Goal: Task Accomplishment & Management: Manage account settings

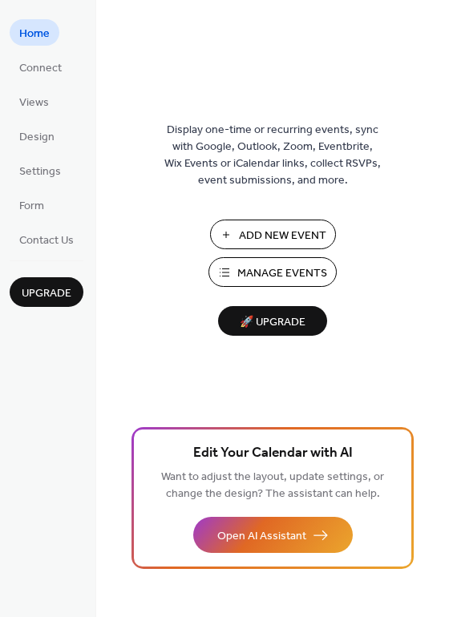
click at [267, 228] on span "Add New Event" at bounding box center [282, 236] width 87 height 17
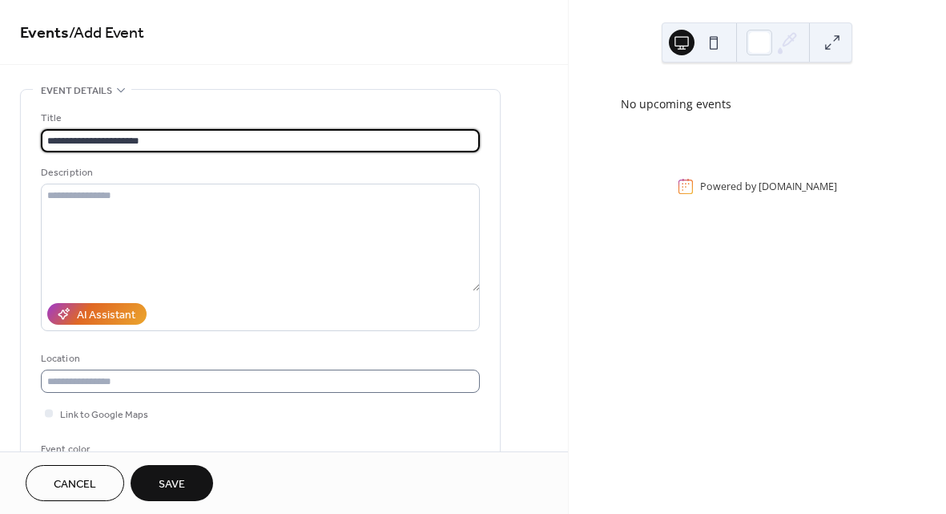
type input "**********"
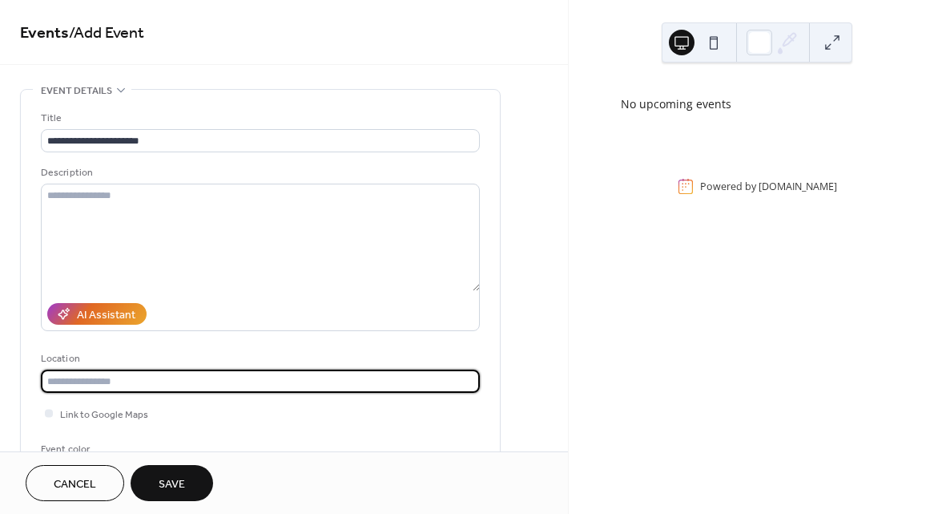
click at [145, 373] on input "text" at bounding box center [260, 380] width 439 height 23
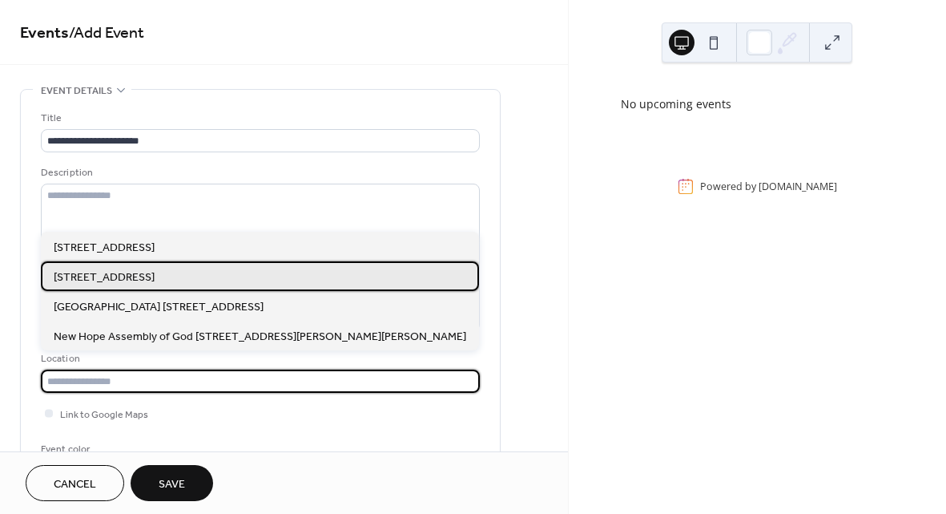
click at [155, 272] on span "301 College Park Drive Monroeville, PA 15146" at bounding box center [104, 277] width 101 height 17
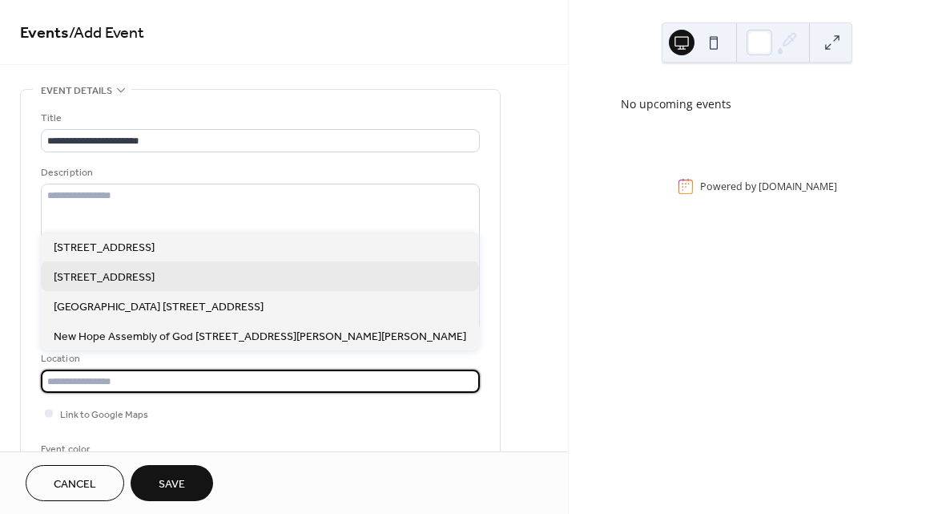
type input "**********"
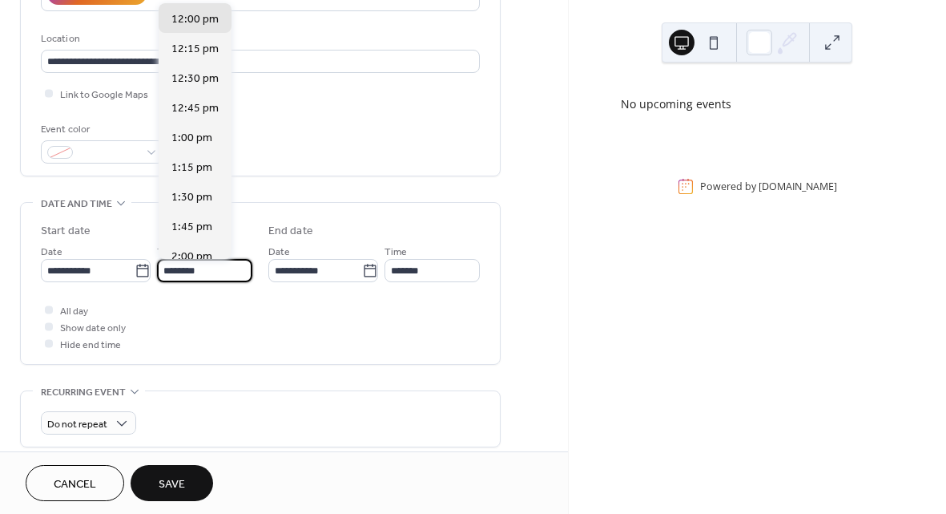
scroll to position [1, 0]
drag, startPoint x: 227, startPoint y: 271, endPoint x: 159, endPoint y: 271, distance: 68.1
click at [159, 271] on input "********" at bounding box center [206, 270] width 94 height 23
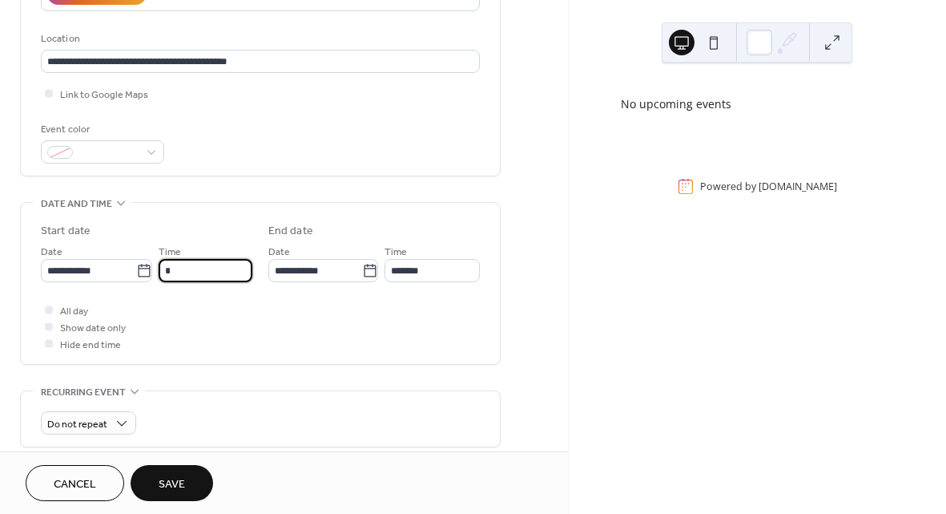
click at [190, 273] on input "*" at bounding box center [206, 270] width 94 height 23
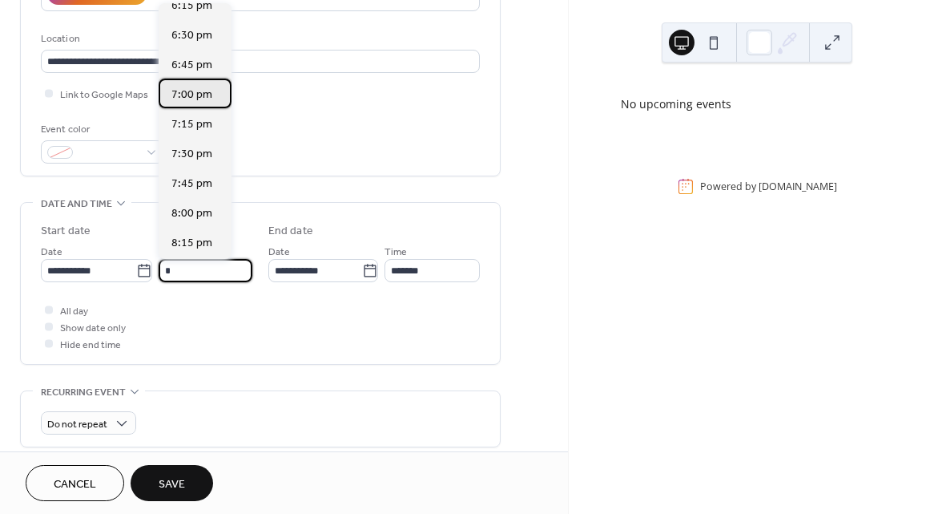
scroll to position [0, 0]
click at [192, 100] on span "7:00 pm" at bounding box center [192, 95] width 41 height 17
type input "*******"
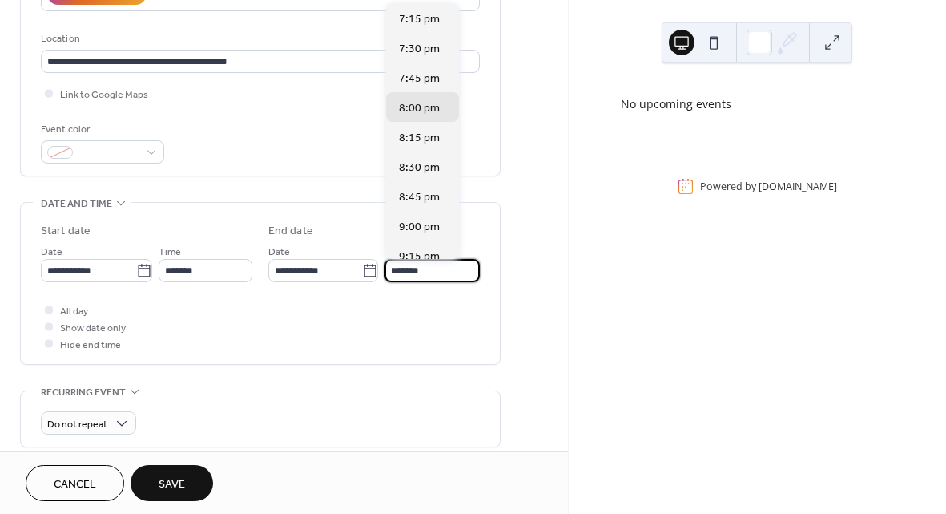
click at [445, 276] on input "*******" at bounding box center [432, 270] width 95 height 23
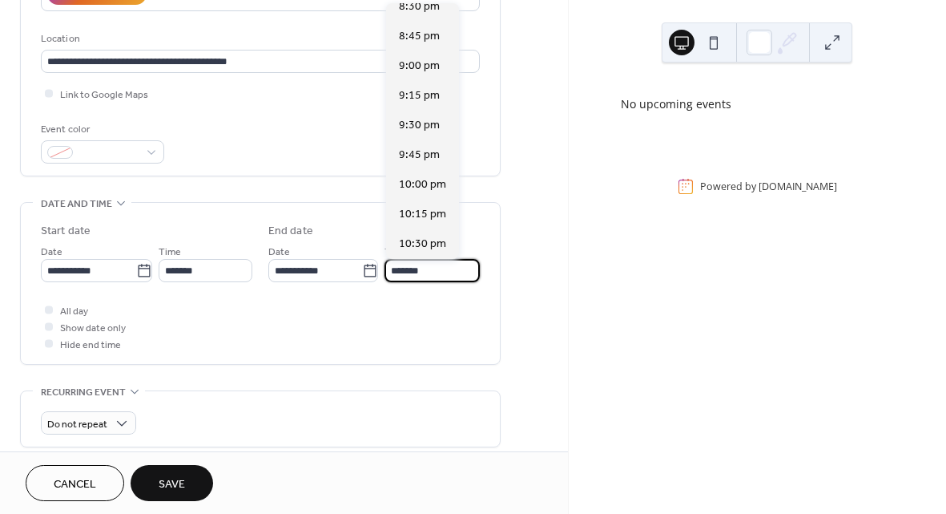
scroll to position [175, 0]
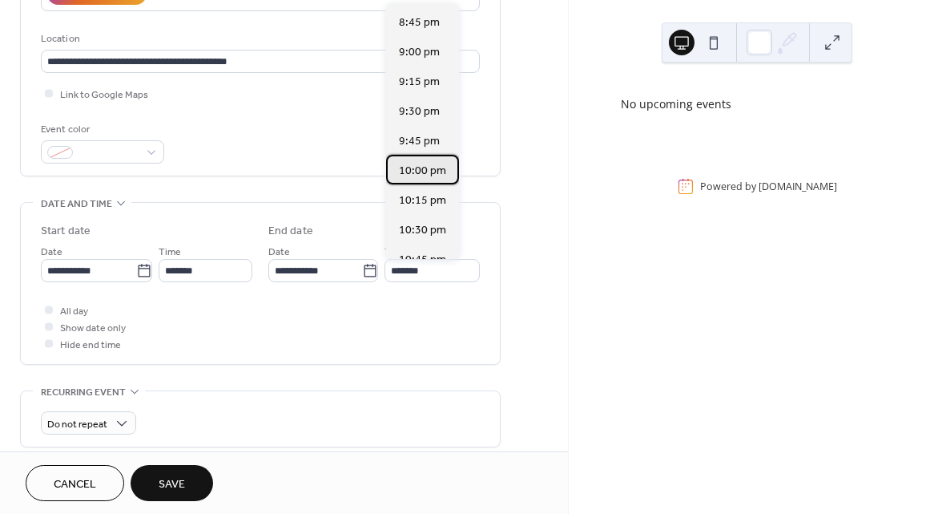
click at [423, 170] on span "10:00 pm" at bounding box center [422, 171] width 47 height 17
type input "********"
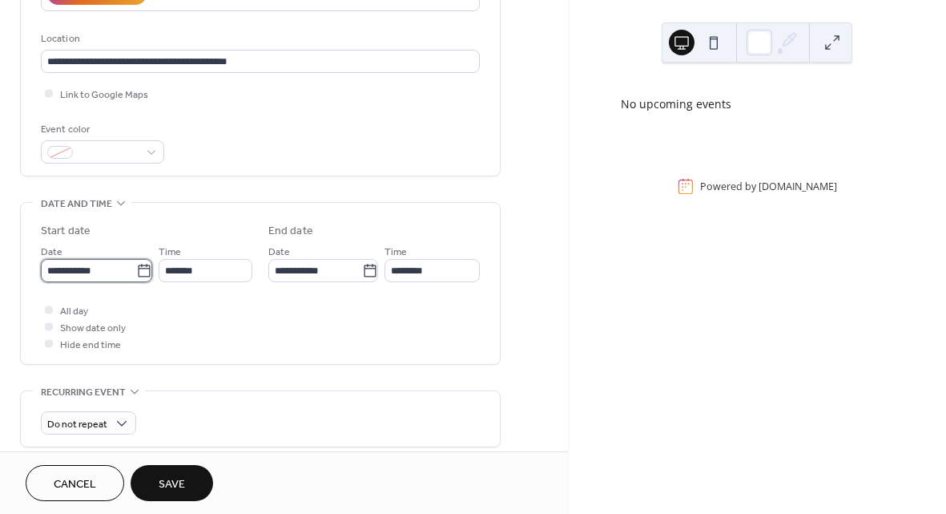
click at [77, 269] on input "**********" at bounding box center [88, 270] width 95 height 23
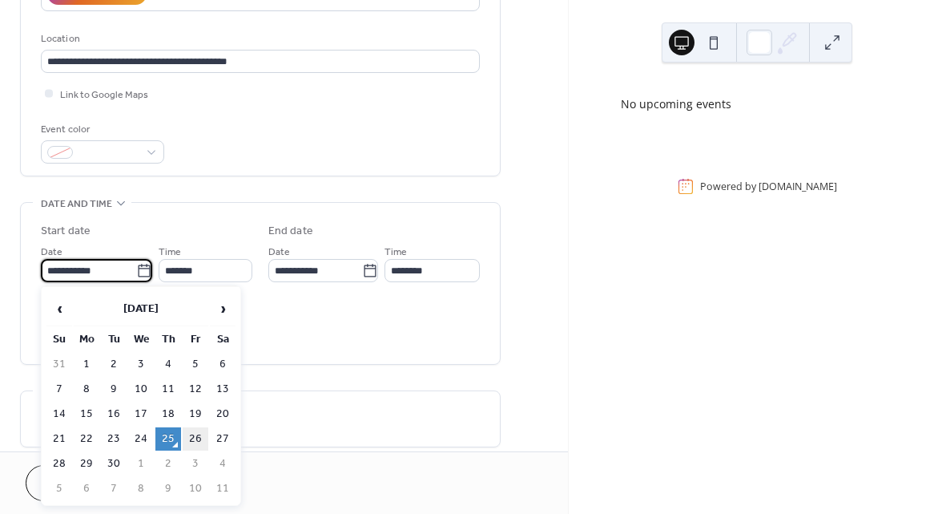
click at [203, 434] on td "26" at bounding box center [196, 438] width 26 height 23
type input "**********"
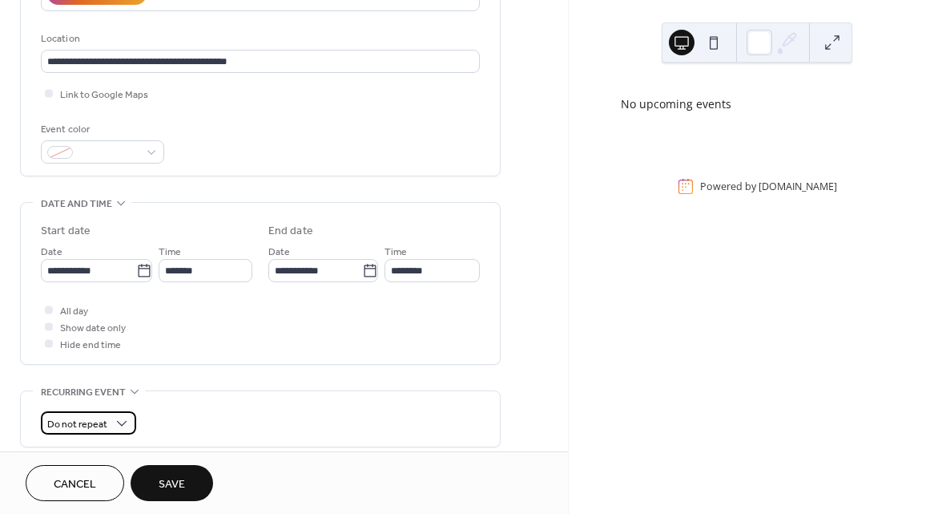
click at [109, 425] on div "Do not repeat" at bounding box center [88, 422] width 95 height 23
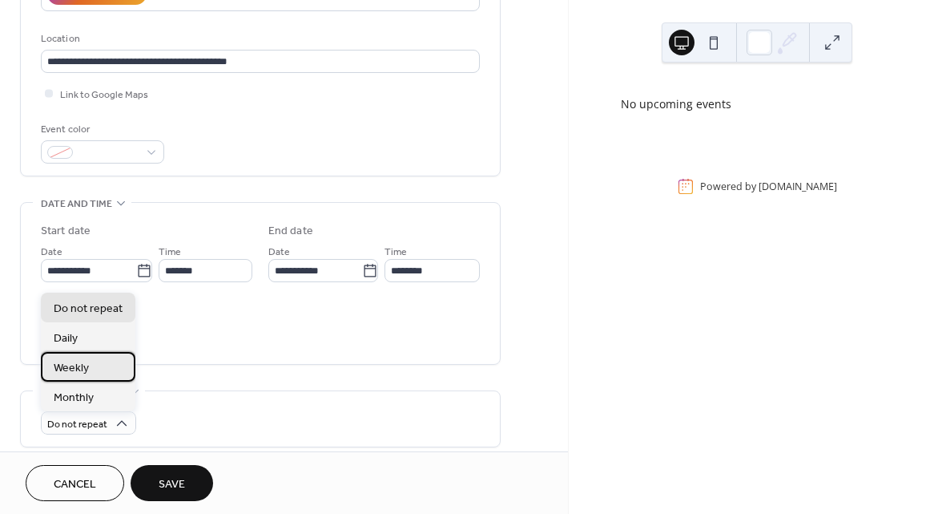
click at [84, 369] on span "Weekly" at bounding box center [71, 368] width 35 height 17
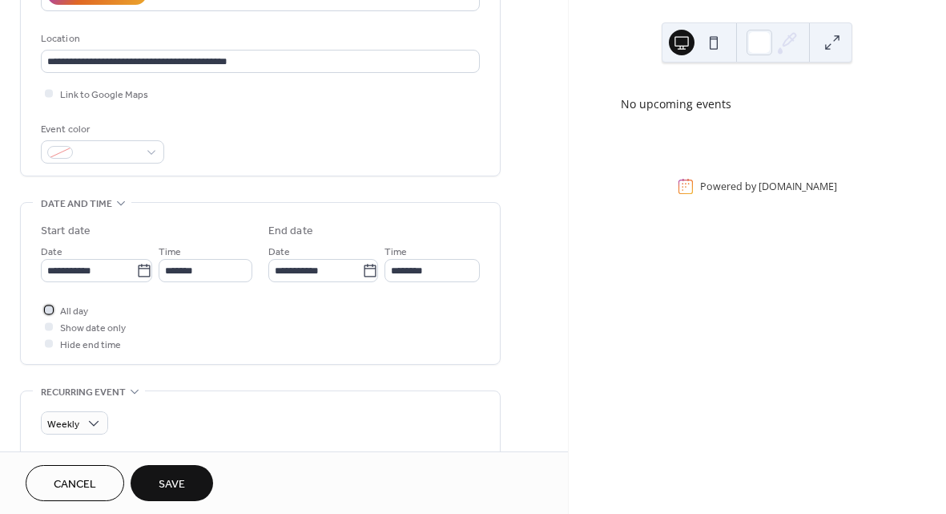
click at [62, 309] on span "All day" at bounding box center [74, 311] width 28 height 17
click at [79, 329] on span "Show date only" at bounding box center [93, 328] width 66 height 17
click at [45, 329] on div at bounding box center [49, 326] width 16 height 16
click at [52, 329] on div at bounding box center [49, 326] width 16 height 16
click at [64, 349] on span "Hide end time" at bounding box center [90, 345] width 61 height 17
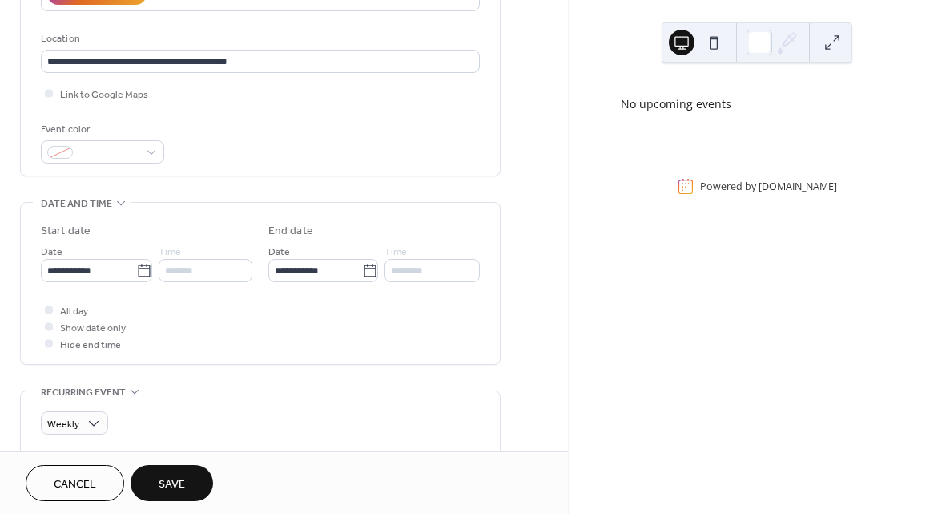
click at [62, 343] on span "Hide end time" at bounding box center [90, 345] width 61 height 17
click at [49, 307] on icon at bounding box center [48, 309] width 5 height 5
click at [54, 331] on div at bounding box center [49, 326] width 16 height 16
click at [51, 343] on div at bounding box center [49, 343] width 8 height 8
click at [50, 328] on icon at bounding box center [48, 326] width 5 height 5
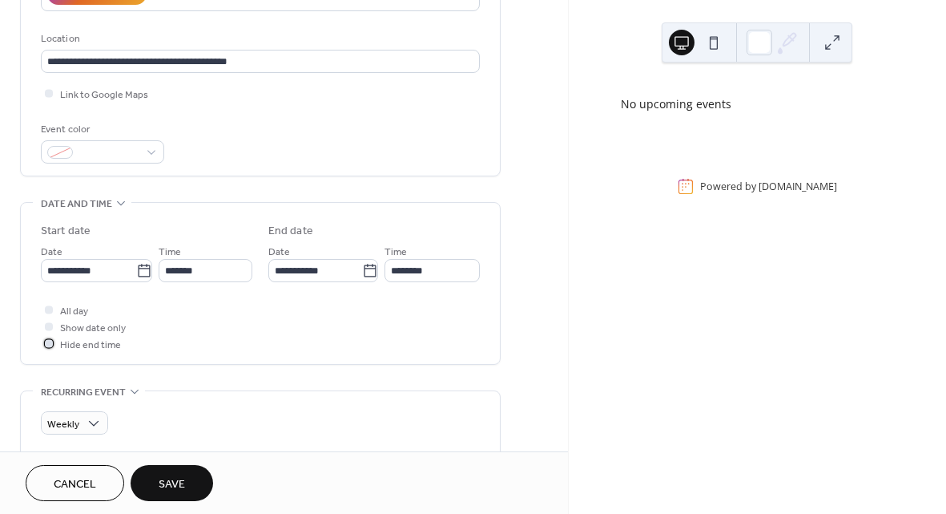
click at [51, 346] on div at bounding box center [49, 343] width 8 height 8
click at [50, 328] on div at bounding box center [49, 326] width 8 height 8
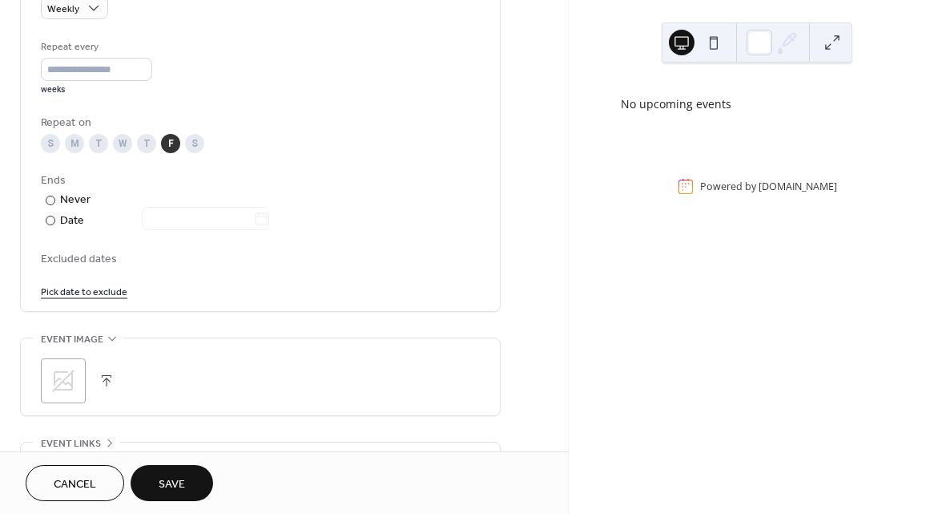
scroll to position [760, 0]
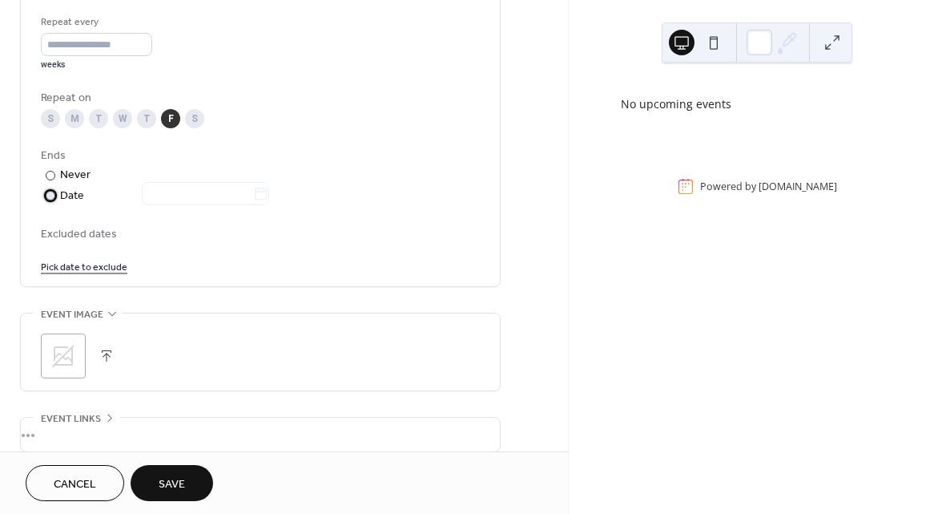
click at [50, 195] on div at bounding box center [51, 196] width 10 height 10
click at [174, 193] on input "text" at bounding box center [197, 193] width 111 height 23
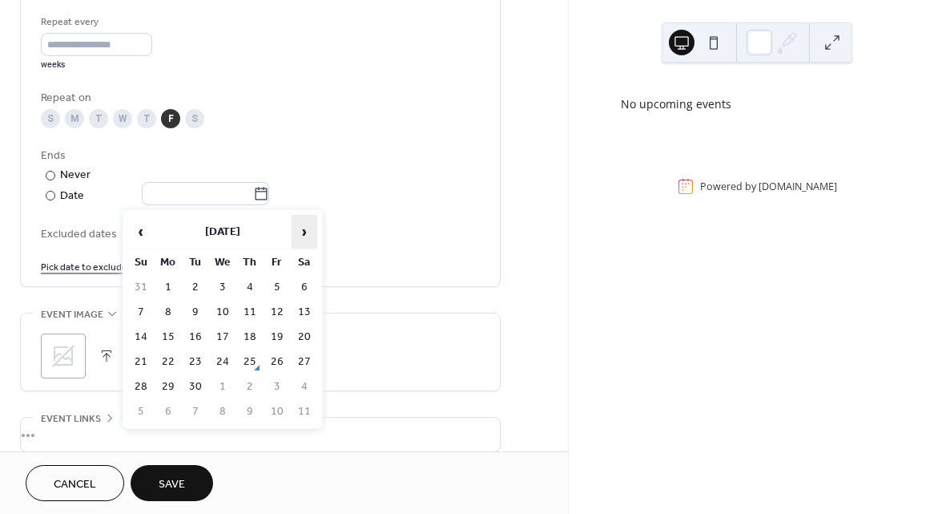
click at [305, 230] on span "›" at bounding box center [305, 232] width 24 height 32
click at [276, 329] on td "17" at bounding box center [277, 336] width 26 height 23
type input "**********"
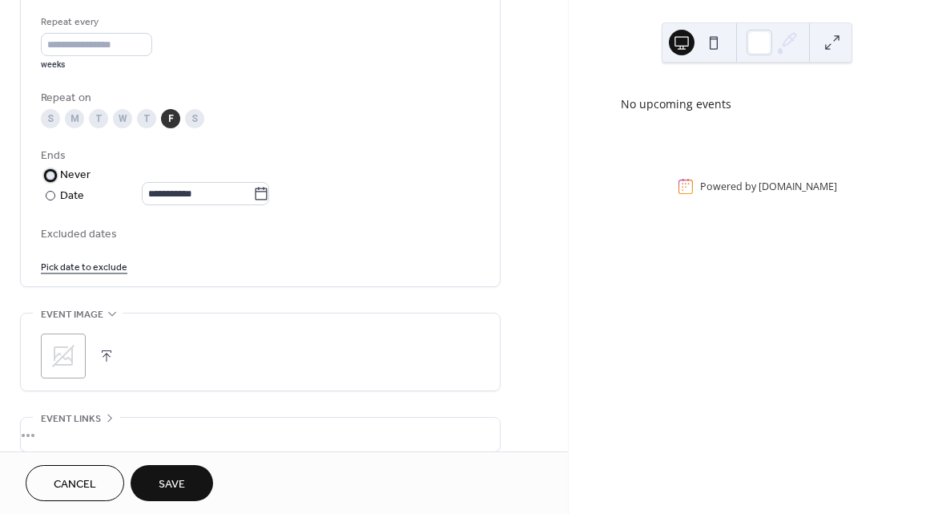
click at [50, 180] on div at bounding box center [51, 176] width 10 height 10
click at [52, 194] on div at bounding box center [51, 196] width 10 height 10
click at [202, 193] on input "text" at bounding box center [197, 193] width 111 height 23
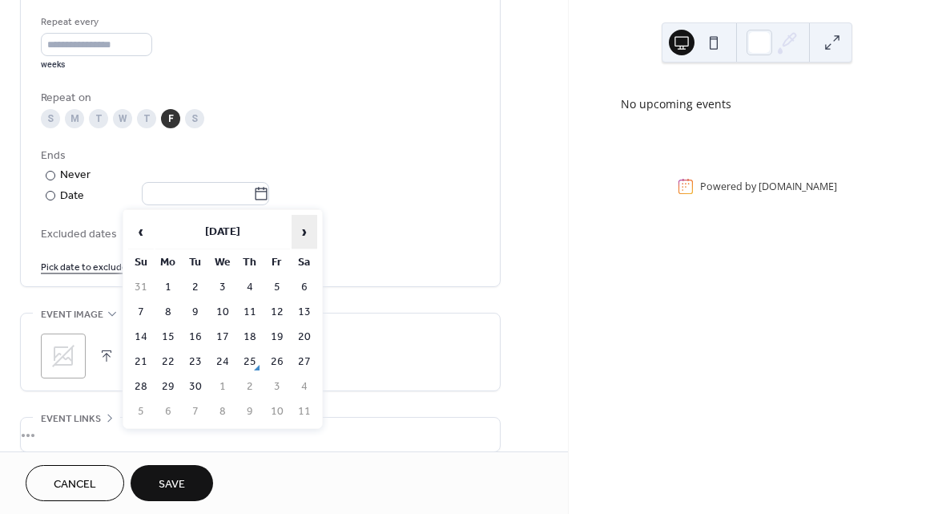
click at [301, 232] on span "›" at bounding box center [305, 232] width 24 height 32
click at [278, 335] on td "19" at bounding box center [277, 336] width 26 height 23
type input "**********"
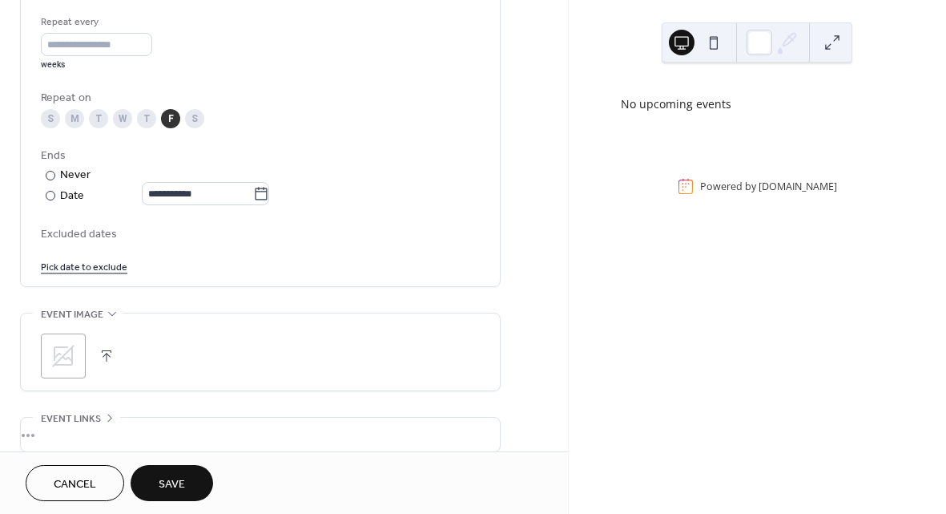
click at [105, 265] on link "Pick date to exclude" at bounding box center [84, 265] width 87 height 17
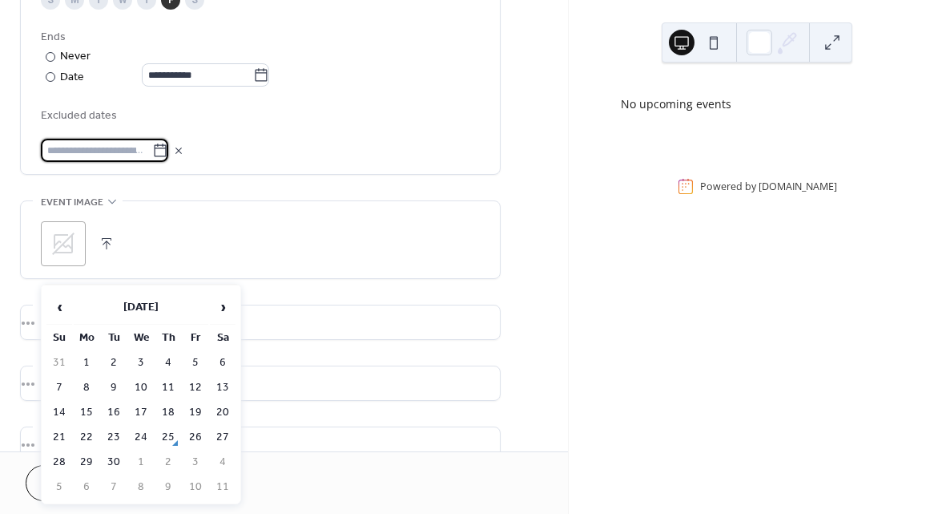
scroll to position [905, 0]
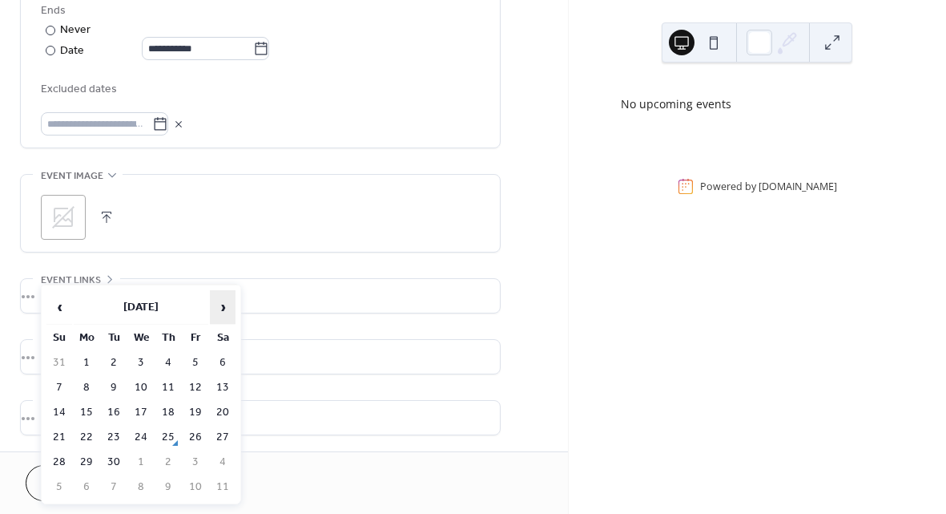
click at [213, 314] on span "›" at bounding box center [223, 307] width 24 height 32
click at [219, 305] on span "›" at bounding box center [223, 307] width 24 height 32
click at [54, 299] on span "‹" at bounding box center [59, 307] width 24 height 32
click at [196, 432] on td "24" at bounding box center [196, 437] width 26 height 23
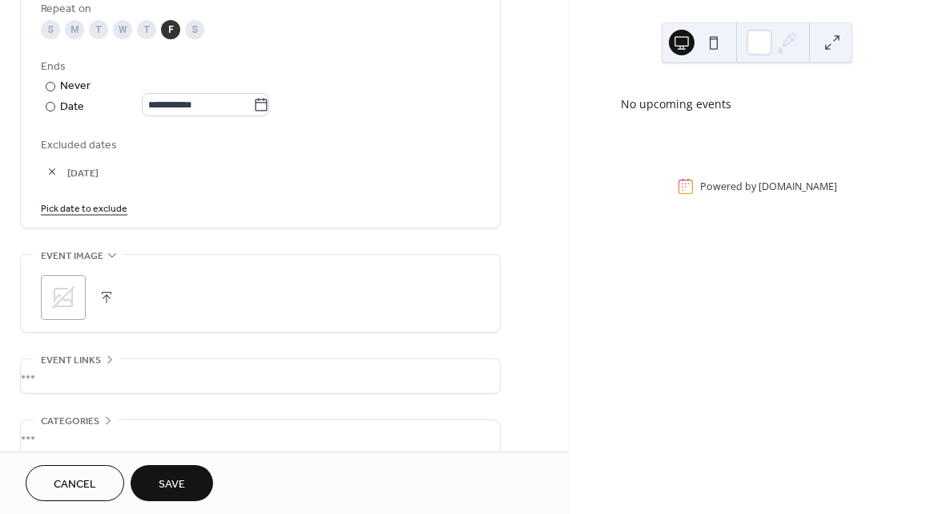
scroll to position [851, 0]
click at [90, 205] on link "Pick date to exclude" at bounding box center [84, 204] width 87 height 17
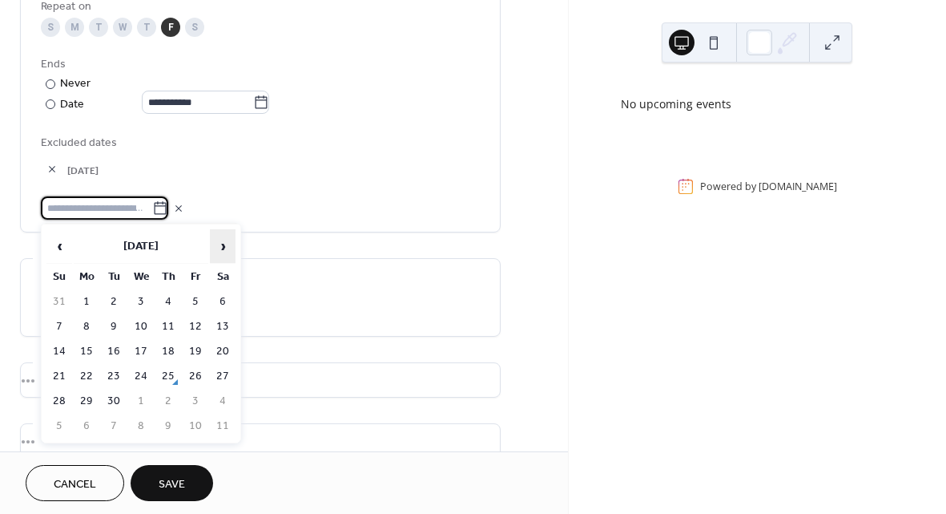
click at [219, 248] on span "›" at bounding box center [223, 246] width 24 height 32
click at [220, 245] on span "›" at bounding box center [223, 246] width 24 height 32
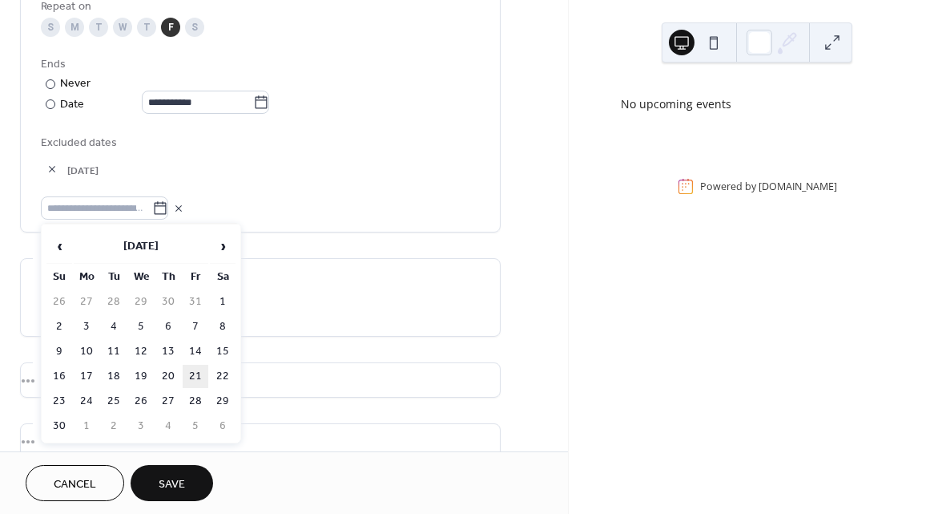
click at [192, 369] on td "21" at bounding box center [196, 376] width 26 height 23
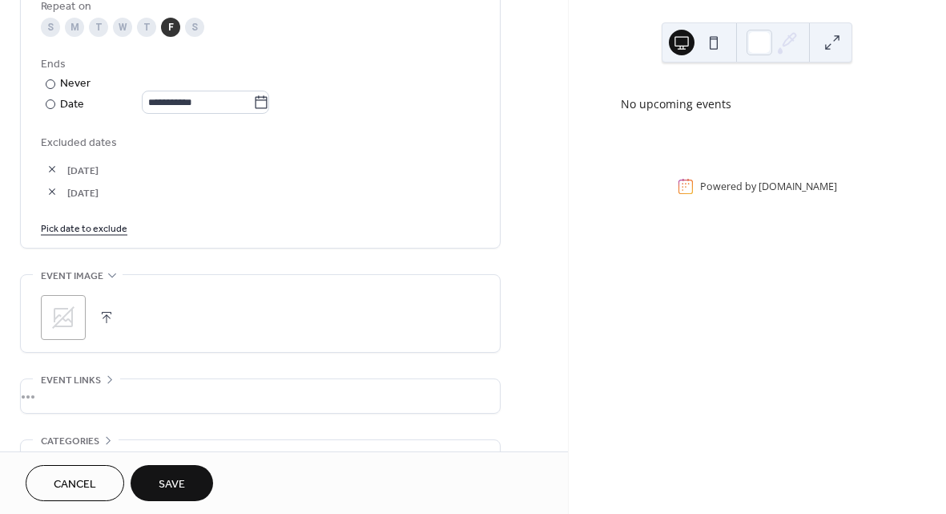
click at [99, 231] on link "Pick date to exclude" at bounding box center [84, 227] width 87 height 17
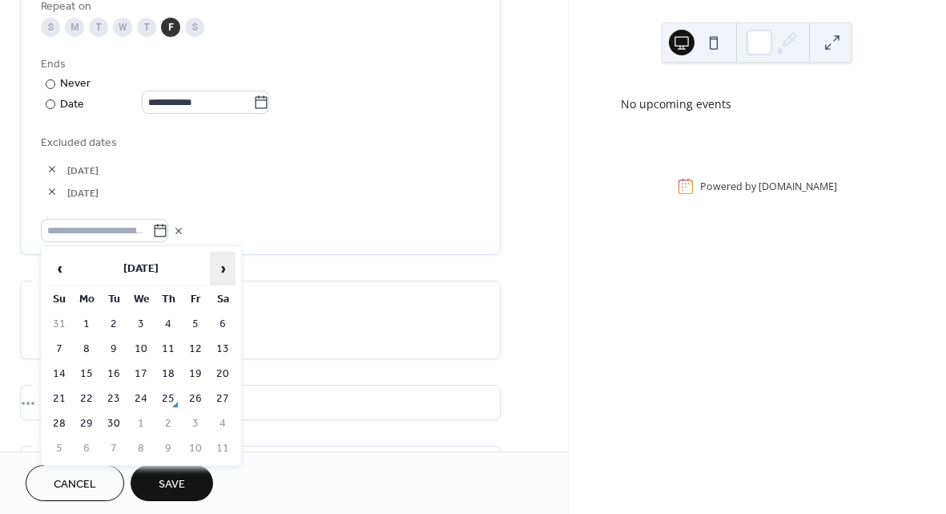
click at [222, 264] on span "›" at bounding box center [223, 268] width 24 height 32
click at [196, 414] on td "28" at bounding box center [196, 423] width 26 height 23
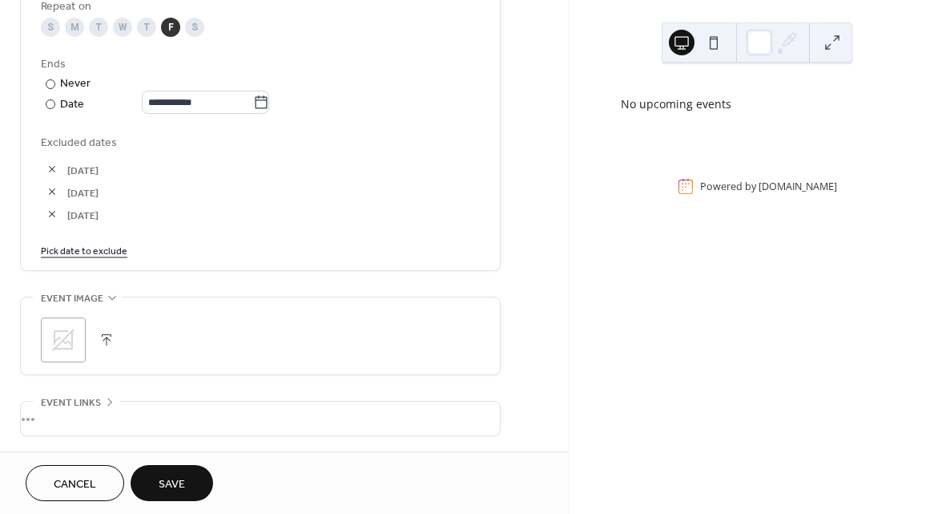
click at [113, 247] on link "Pick date to exclude" at bounding box center [84, 249] width 87 height 17
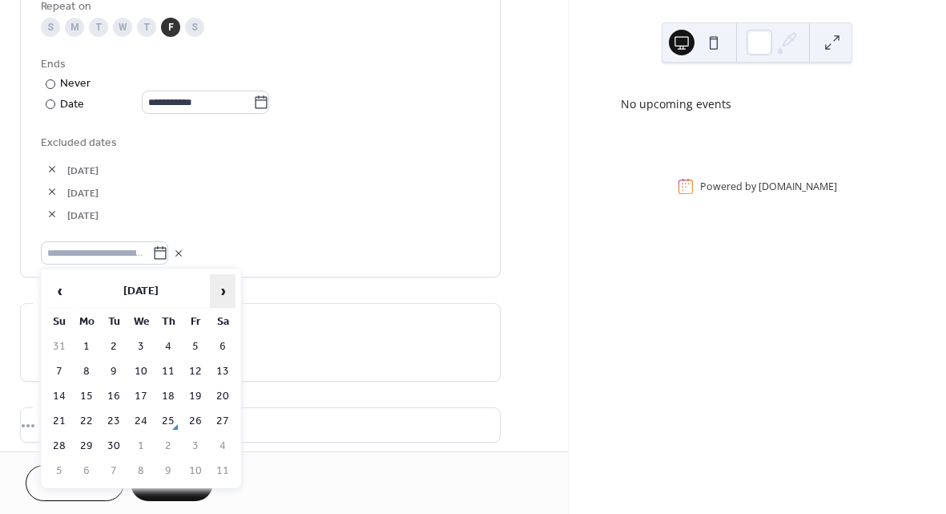
click at [220, 286] on span "›" at bounding box center [223, 291] width 24 height 32
click at [264, 236] on div "Excluded dates 24-Oct-2025 21-Nov-2025 28-Nov-2025" at bounding box center [260, 198] width 439 height 131
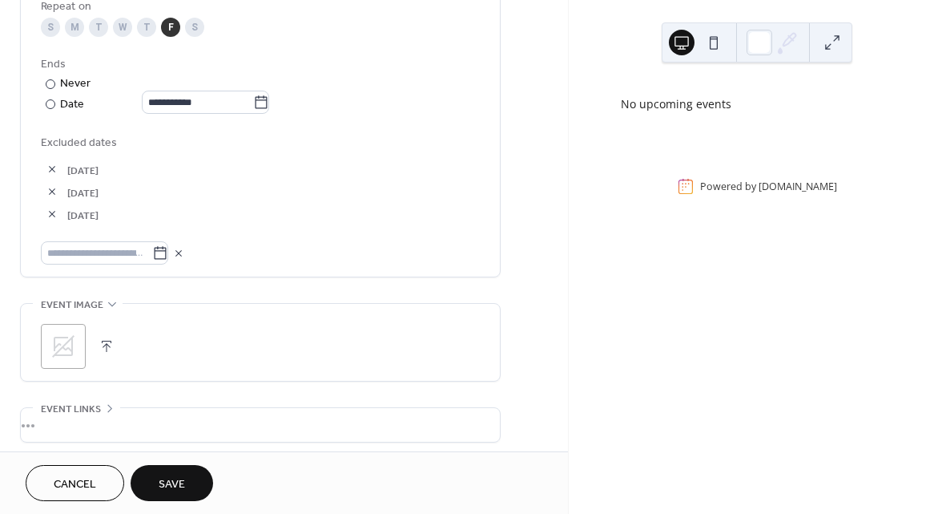
scroll to position [980, 0]
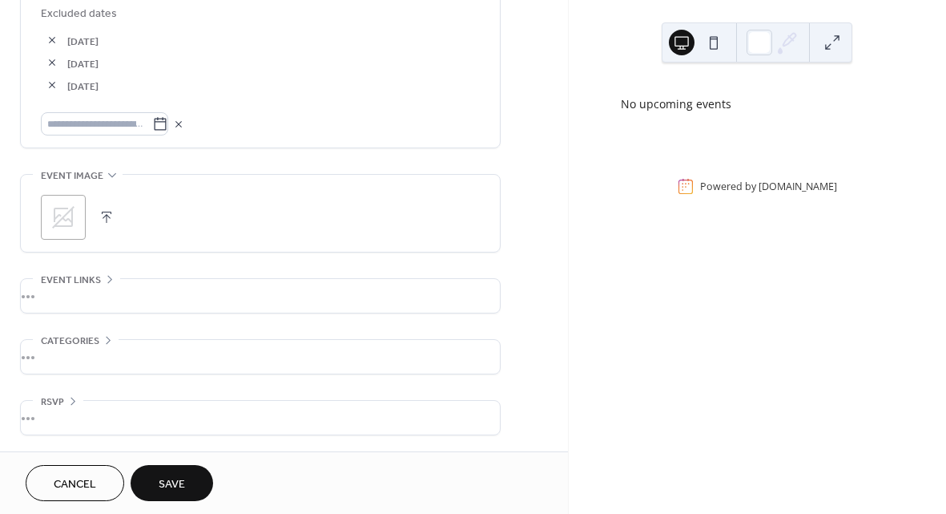
click at [113, 173] on icon at bounding box center [112, 174] width 13 height 13
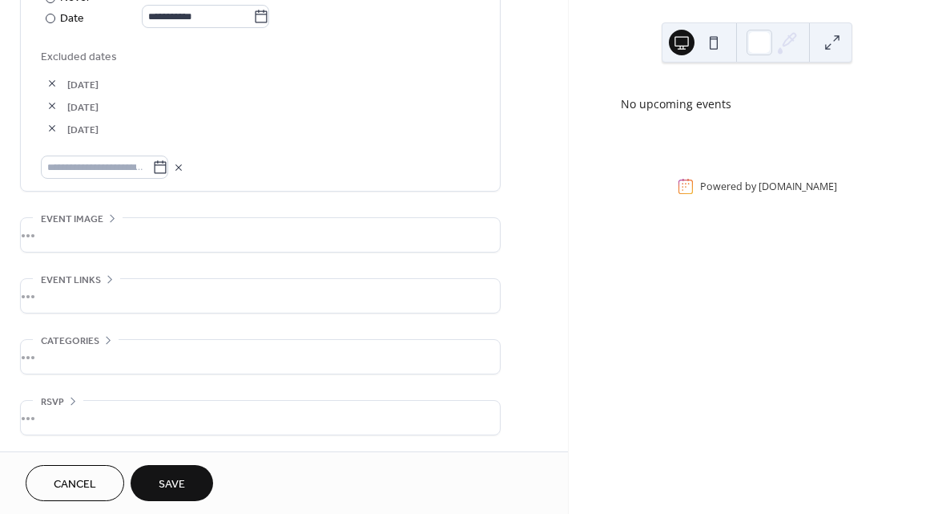
click at [101, 216] on span "Event image" at bounding box center [72, 219] width 63 height 17
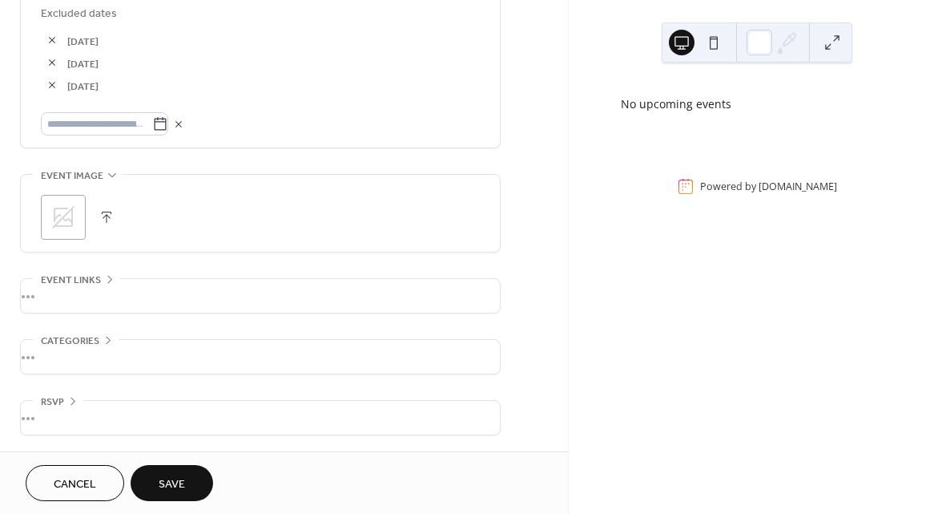
click at [68, 219] on icon at bounding box center [63, 217] width 22 height 22
click at [108, 276] on icon at bounding box center [109, 279] width 5 height 8
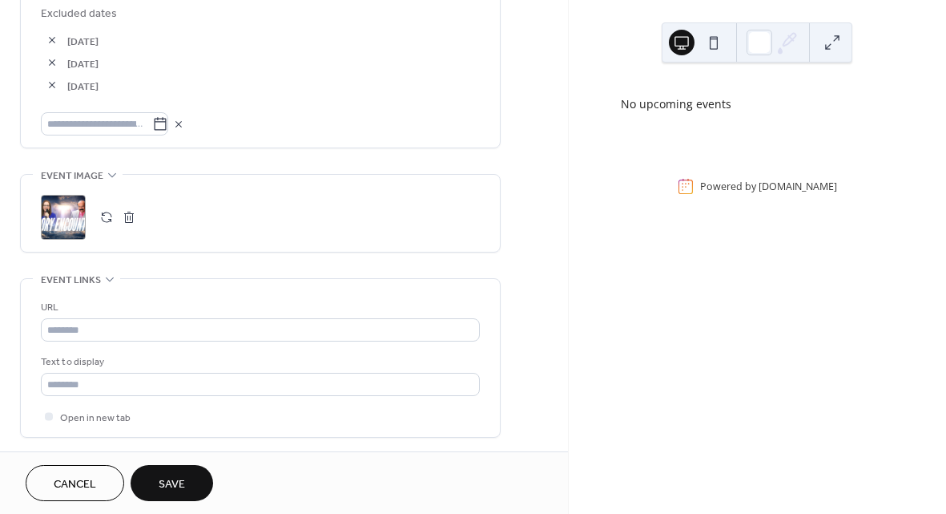
click at [108, 276] on icon at bounding box center [109, 278] width 13 height 13
click at [104, 344] on div "•••" at bounding box center [260, 357] width 479 height 34
click at [103, 338] on icon at bounding box center [108, 339] width 13 height 13
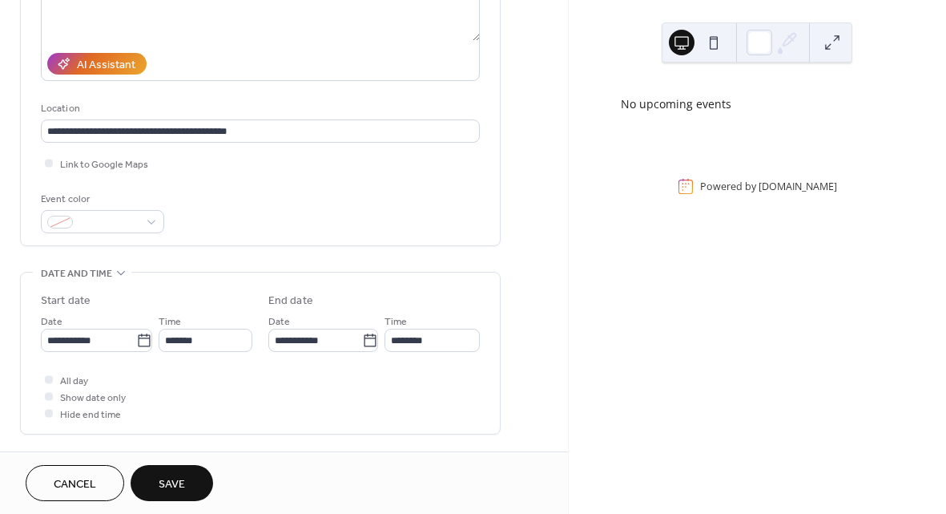
scroll to position [0, 0]
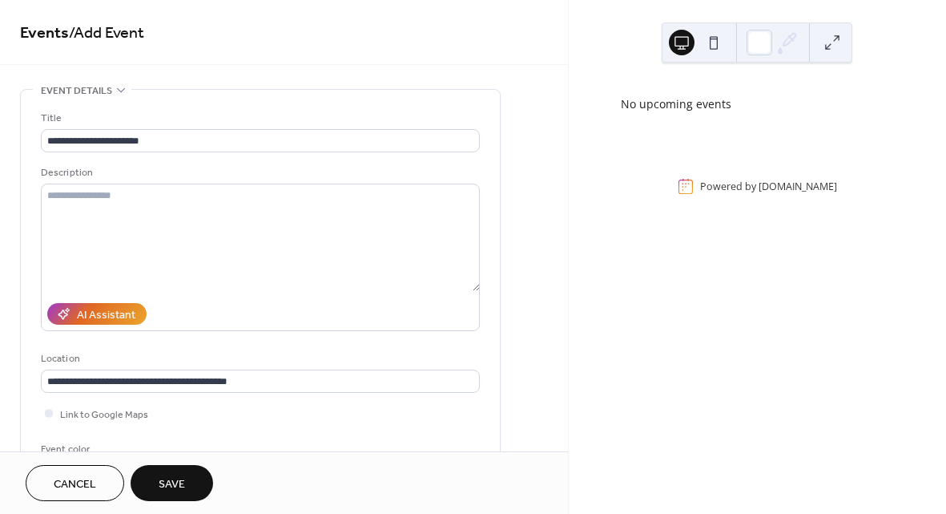
click at [175, 480] on span "Save" at bounding box center [172, 484] width 26 height 17
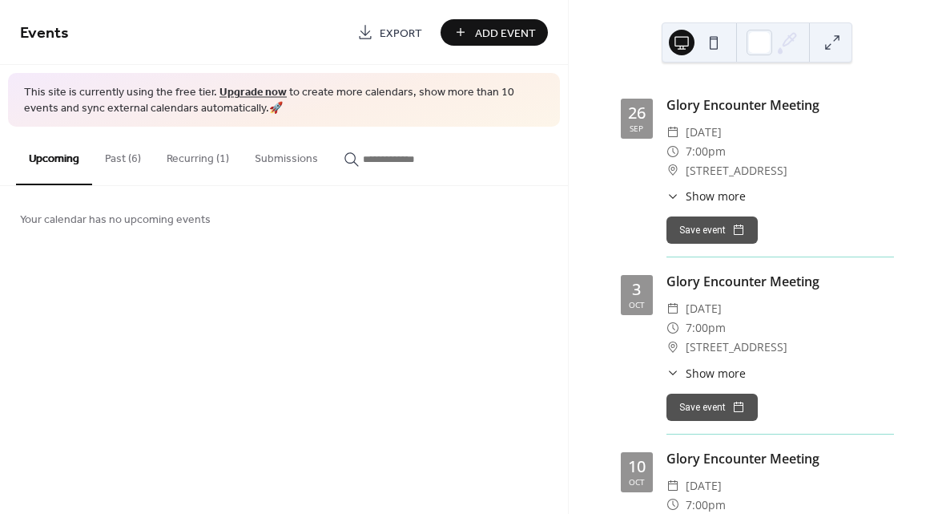
click at [114, 162] on button "Past (6)" at bounding box center [123, 155] width 62 height 57
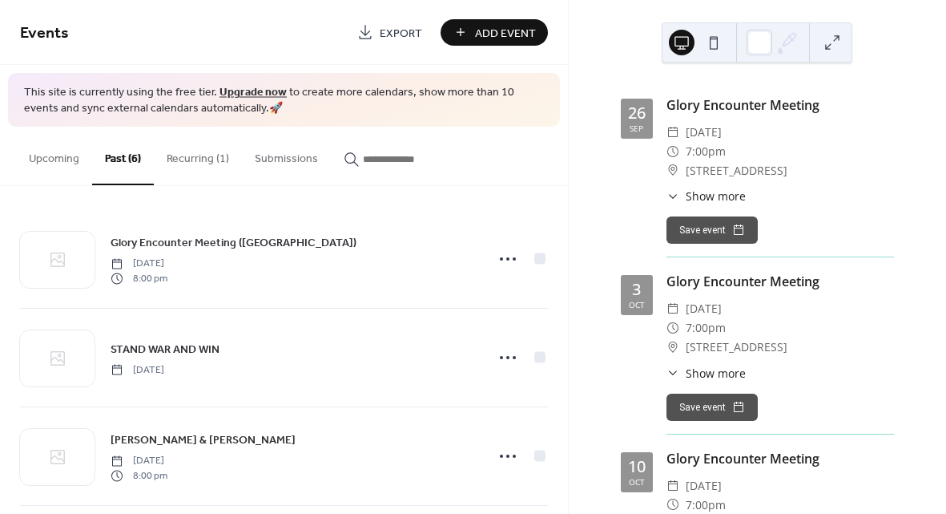
click at [189, 152] on button "Recurring (1)" at bounding box center [198, 155] width 88 height 57
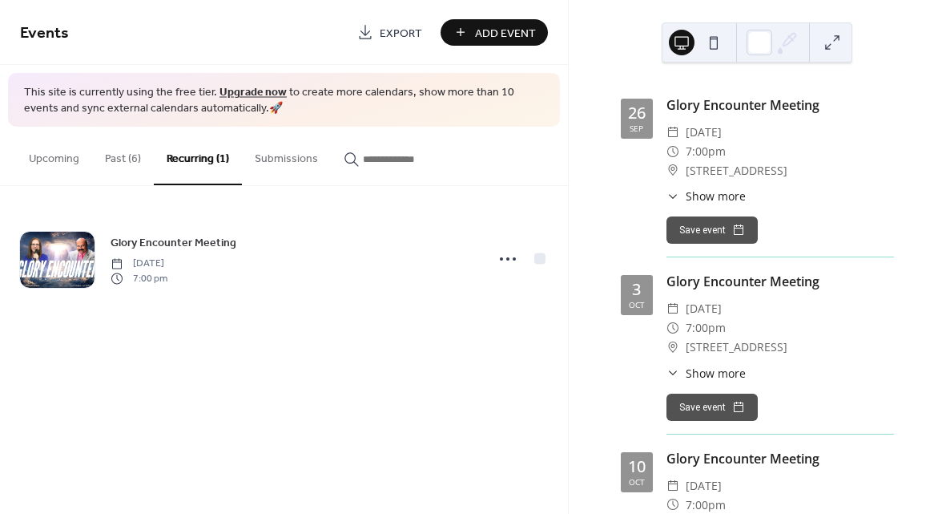
click at [57, 160] on button "Upcoming" at bounding box center [54, 155] width 76 height 57
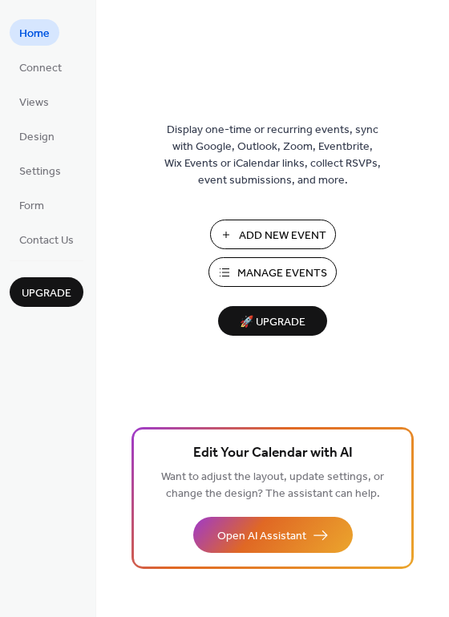
click at [268, 266] on span "Manage Events" at bounding box center [282, 273] width 90 height 17
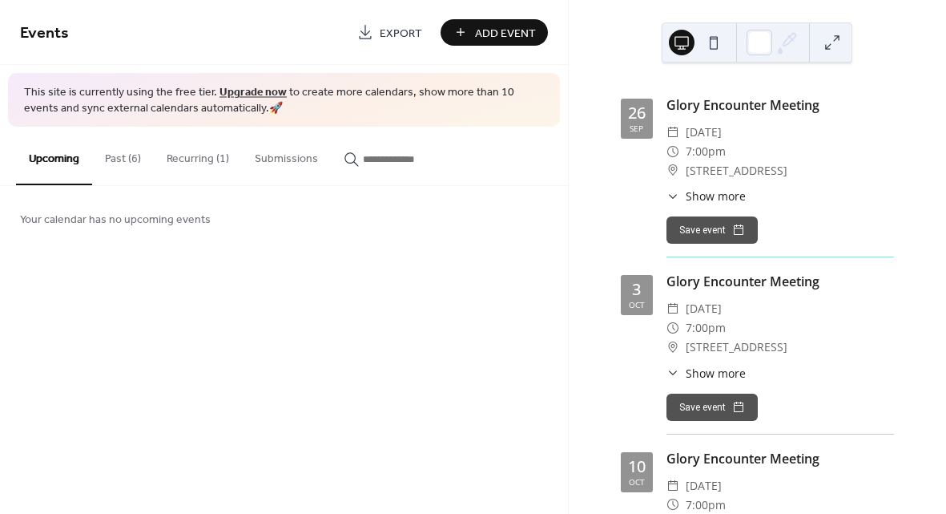
click at [123, 156] on button "Past (6)" at bounding box center [123, 155] width 62 height 57
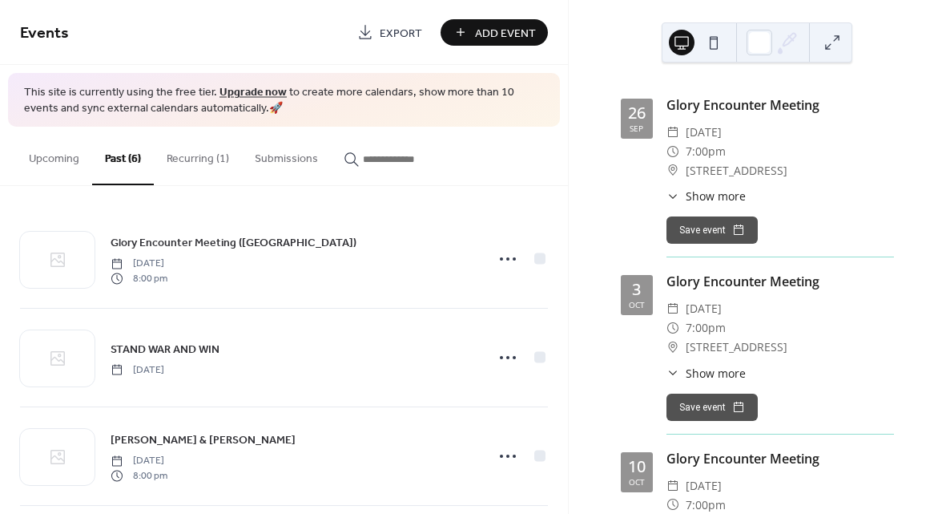
click at [180, 154] on button "Recurring (1)" at bounding box center [198, 155] width 88 height 57
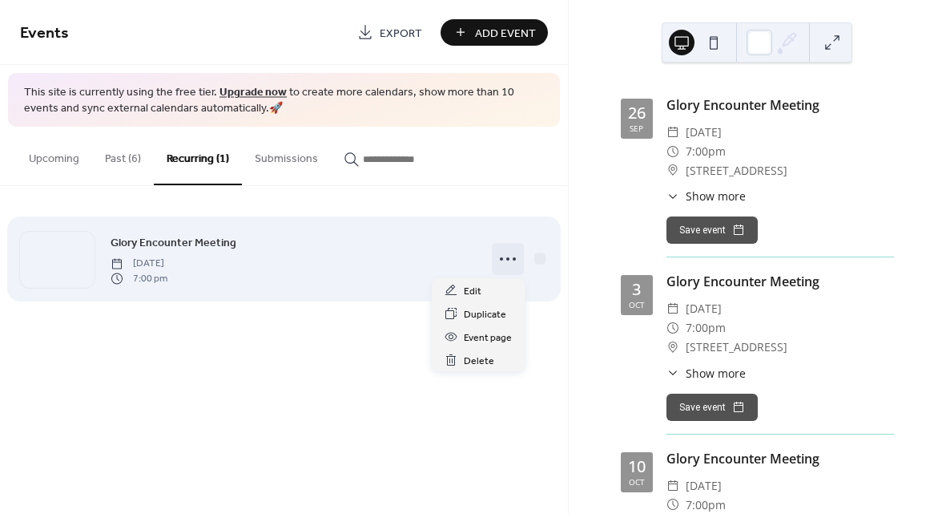
click at [508, 258] on circle at bounding box center [508, 258] width 3 height 3
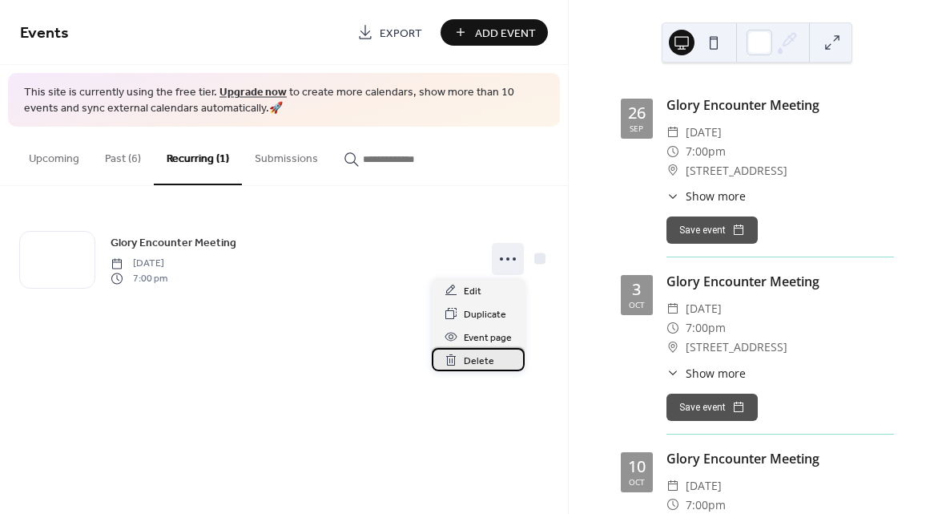
click at [486, 356] on span "Delete" at bounding box center [479, 361] width 30 height 17
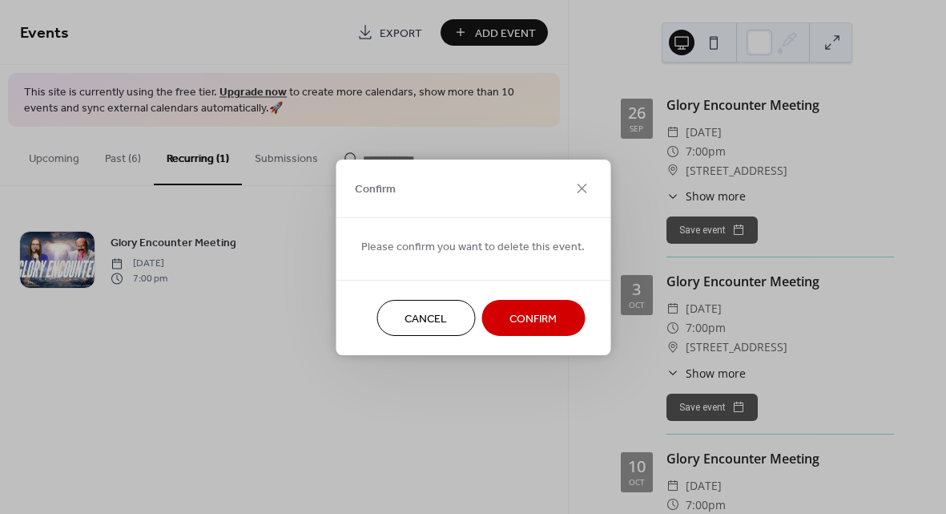
click at [525, 310] on span "Confirm" at bounding box center [533, 318] width 47 height 17
